Goal: Navigation & Orientation: Find specific page/section

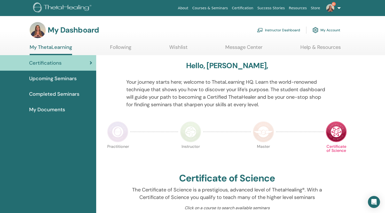
click at [279, 29] on link "Instructor Dashboard" at bounding box center [278, 30] width 43 height 11
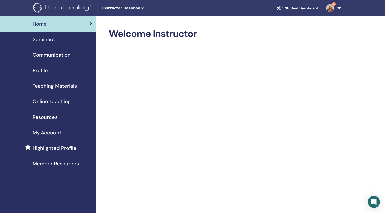
click at [63, 86] on span "Teaching Materials" at bounding box center [55, 86] width 44 height 8
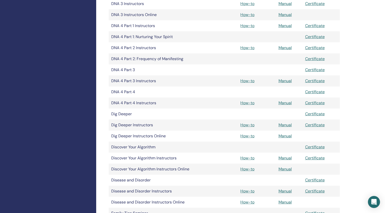
scroll to position [315, 0]
click at [245, 158] on link "How-to" at bounding box center [247, 158] width 14 height 5
